Goal: Transaction & Acquisition: Purchase product/service

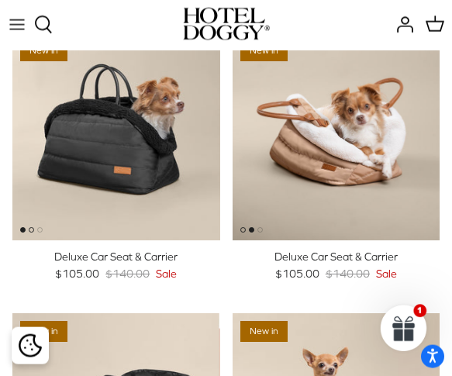
scroll to position [84, 0]
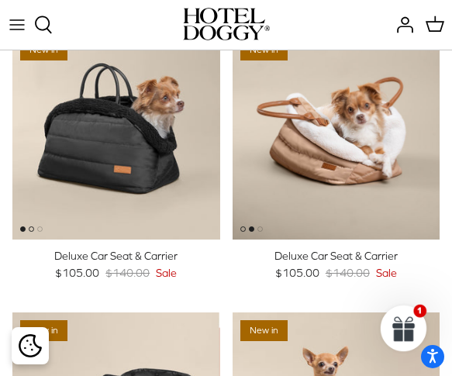
click at [362, 176] on img "Deluxe Car Seat & Carrier" at bounding box center [337, 136] width 208 height 208
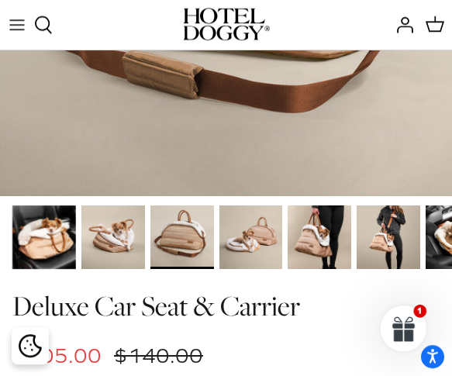
click at [103, 237] on img at bounding box center [113, 238] width 64 height 64
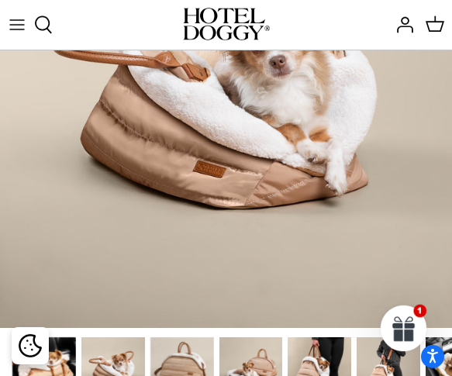
scroll to position [111, 0]
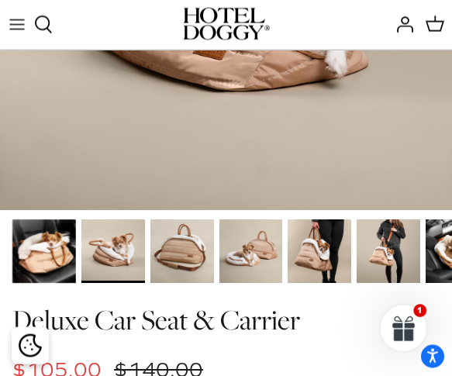
click at [182, 259] on img at bounding box center [183, 252] width 64 height 64
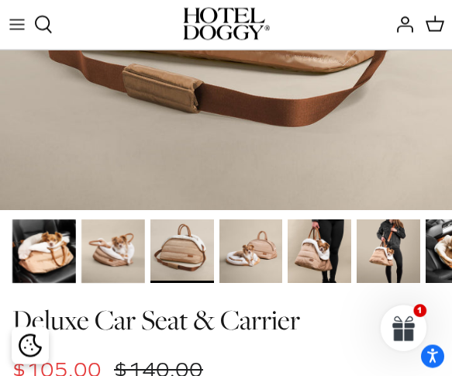
scroll to position [265, 0]
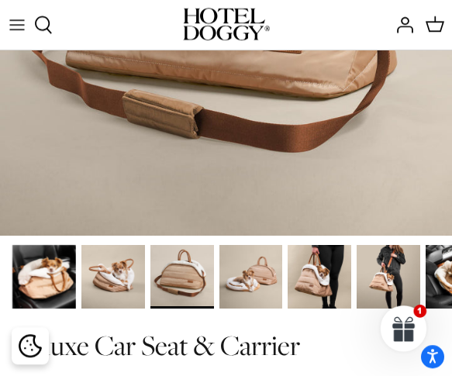
click at [248, 282] on img at bounding box center [252, 277] width 64 height 64
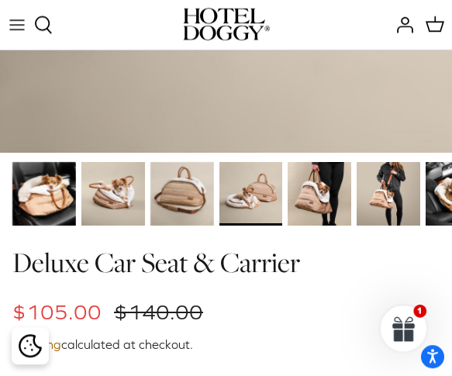
scroll to position [344, 0]
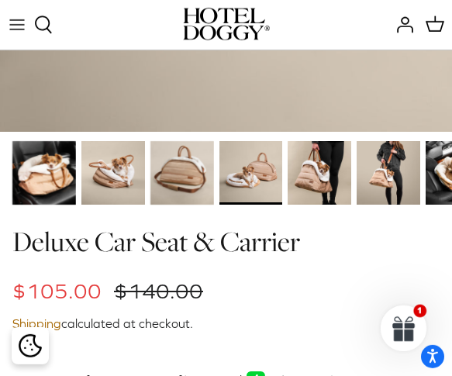
click at [313, 192] on img at bounding box center [320, 173] width 64 height 64
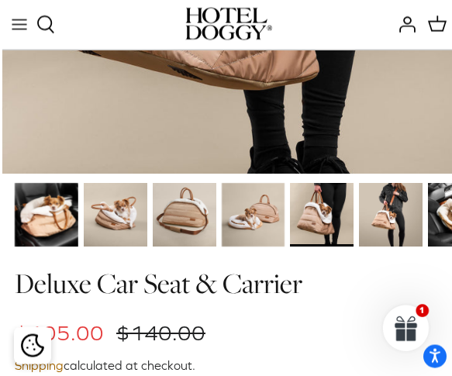
scroll to position [304, 0]
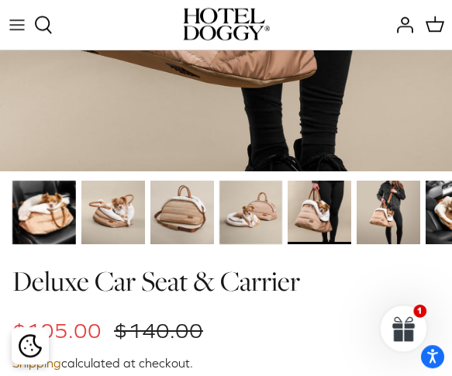
click at [313, 219] on img at bounding box center [320, 213] width 64 height 64
click at [324, 223] on img at bounding box center [320, 213] width 64 height 64
click at [320, 225] on img at bounding box center [320, 213] width 64 height 64
click at [323, 228] on img at bounding box center [320, 213] width 64 height 64
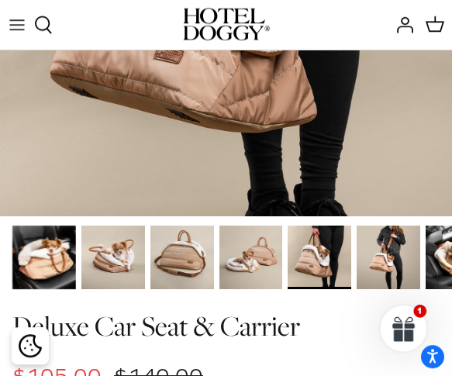
click at [386, 253] on img at bounding box center [389, 258] width 64 height 64
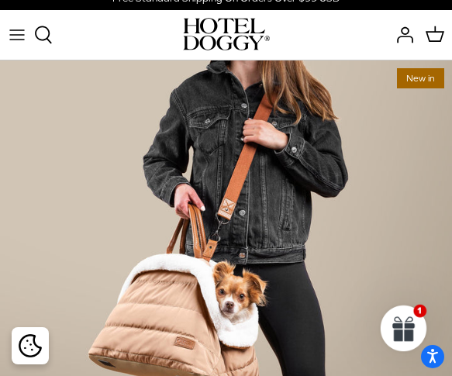
scroll to position [0, 0]
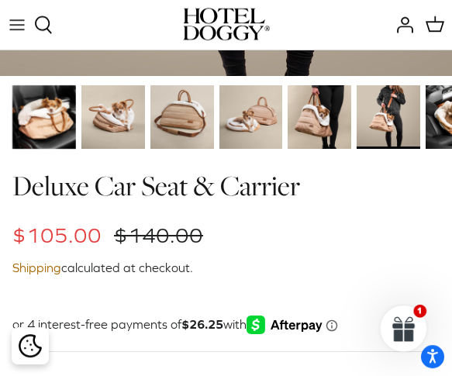
click at [441, 133] on img at bounding box center [458, 117] width 64 height 64
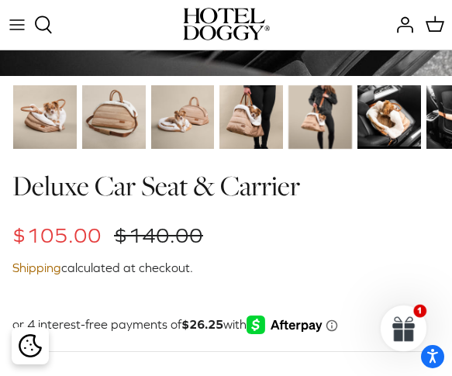
scroll to position [400, 0]
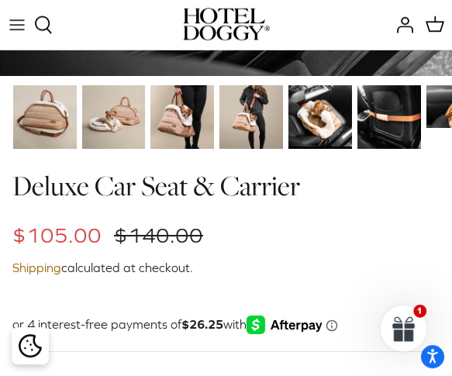
click at [320, 124] on img at bounding box center [321, 117] width 64 height 64
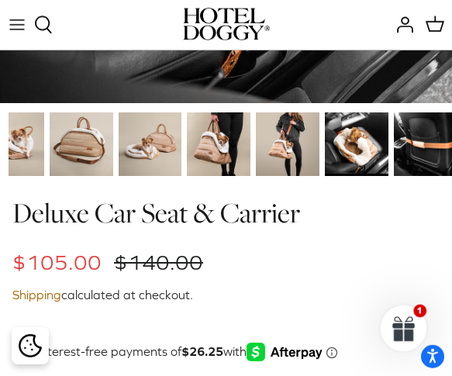
scroll to position [367, 0]
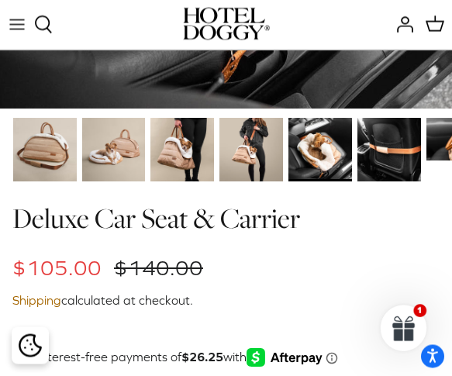
click at [331, 162] on img at bounding box center [321, 150] width 64 height 64
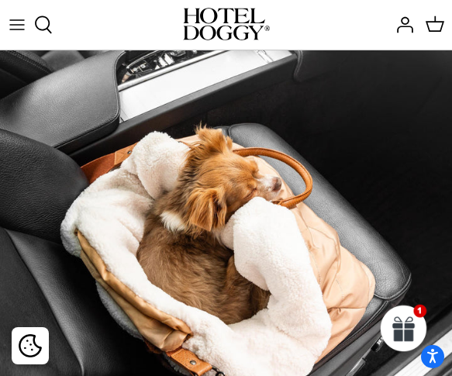
scroll to position [0, 0]
